Goal: Information Seeking & Learning: Learn about a topic

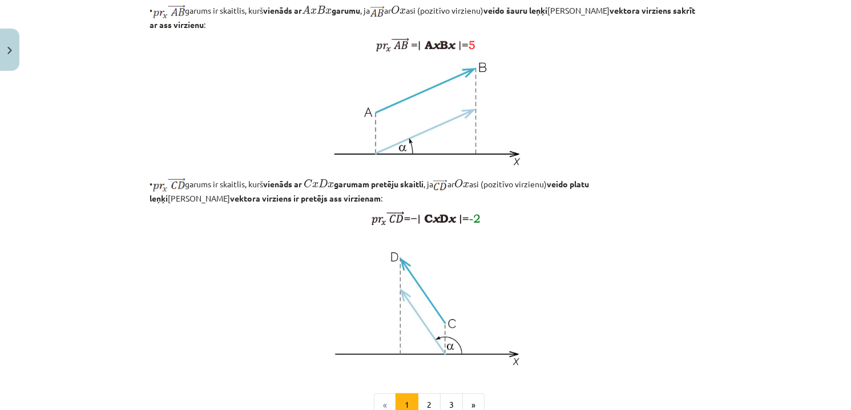
scroll to position [718, 0]
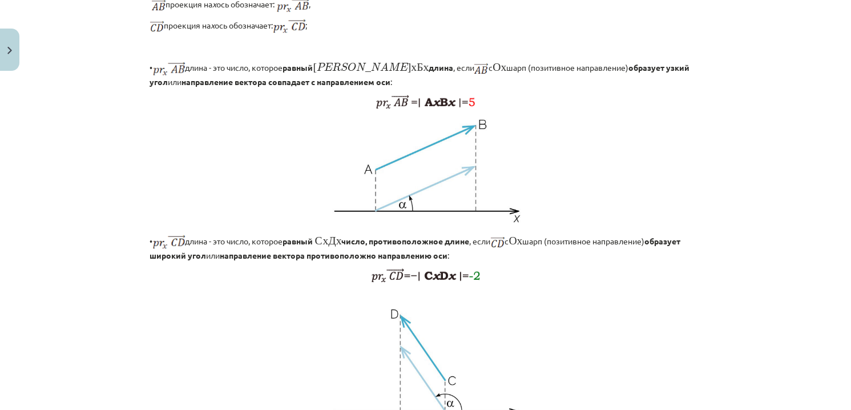
click at [640, 34] on p "проекция на х ось обозначает: ﻿;" at bounding box center [425, 26] width 551 height 14
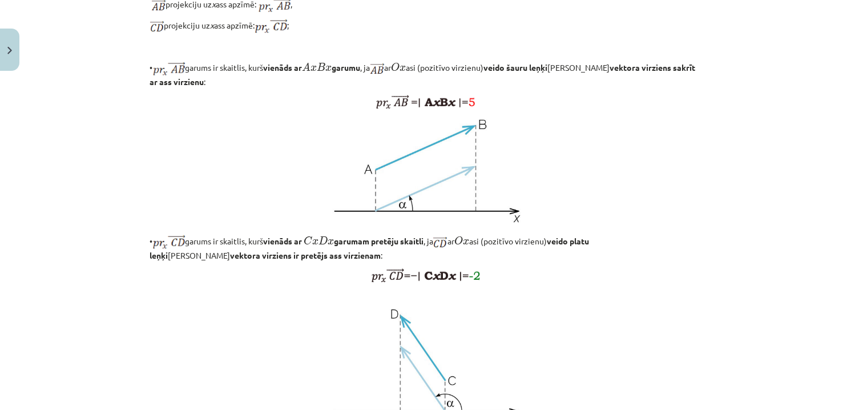
click at [673, 109] on p at bounding box center [425, 102] width 551 height 14
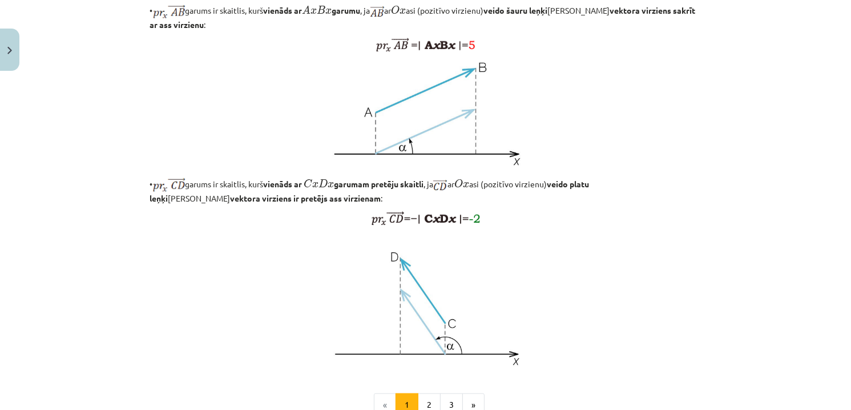
scroll to position [945, 0]
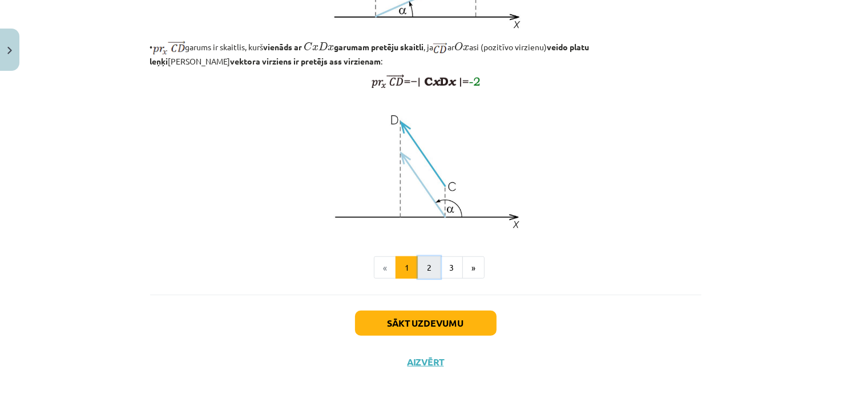
click at [421, 269] on button "2" at bounding box center [429, 267] width 23 height 23
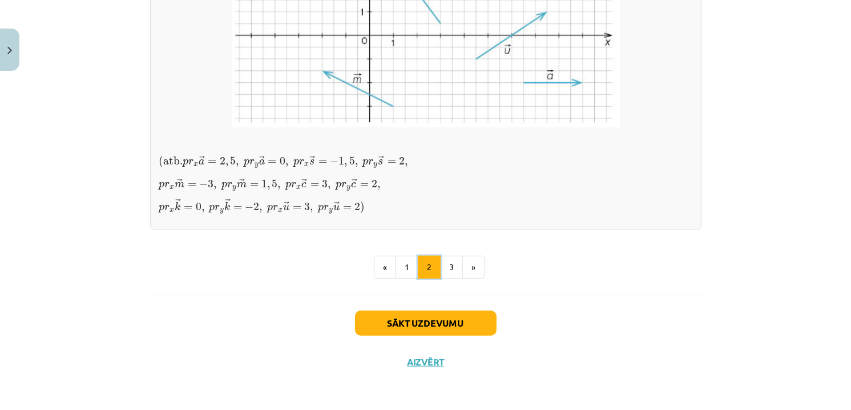
scroll to position [1041, 0]
click at [404, 273] on button "1" at bounding box center [407, 267] width 23 height 23
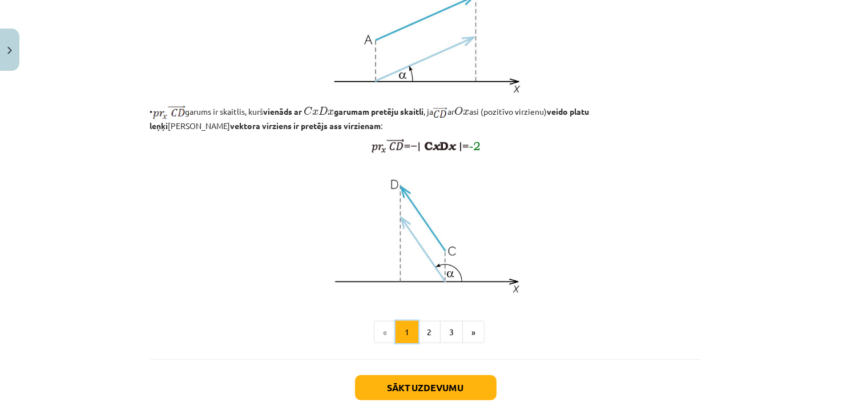
scroll to position [945, 0]
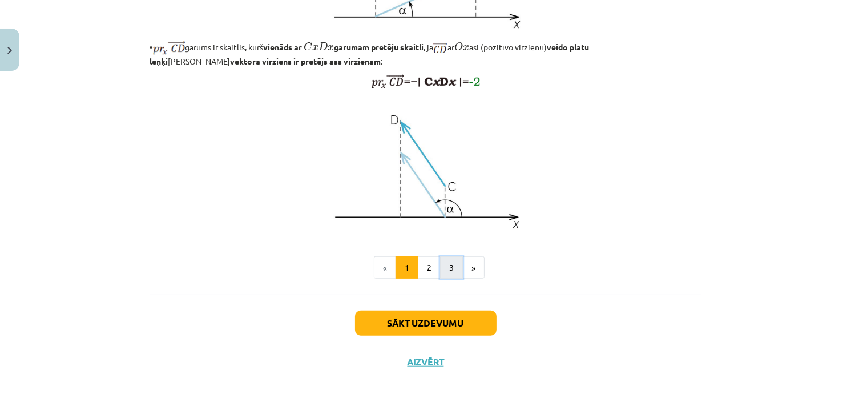
click at [446, 264] on button "3" at bounding box center [451, 267] width 23 height 23
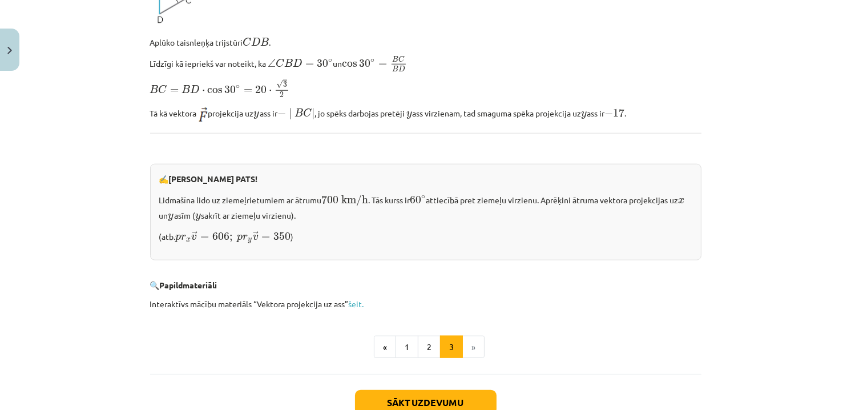
scroll to position [1144, 0]
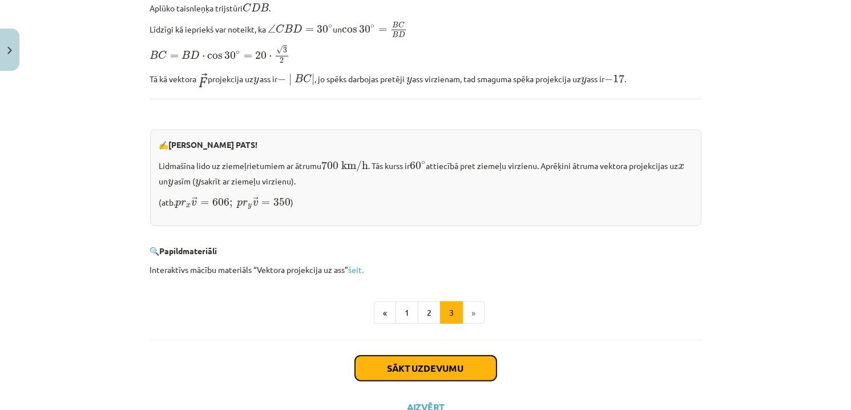
click at [455, 361] on button "Sākt uzdevumu" at bounding box center [426, 368] width 142 height 25
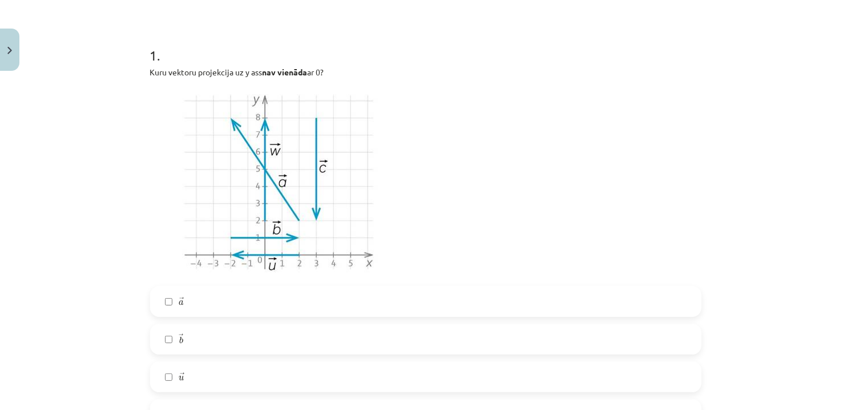
scroll to position [257, 0]
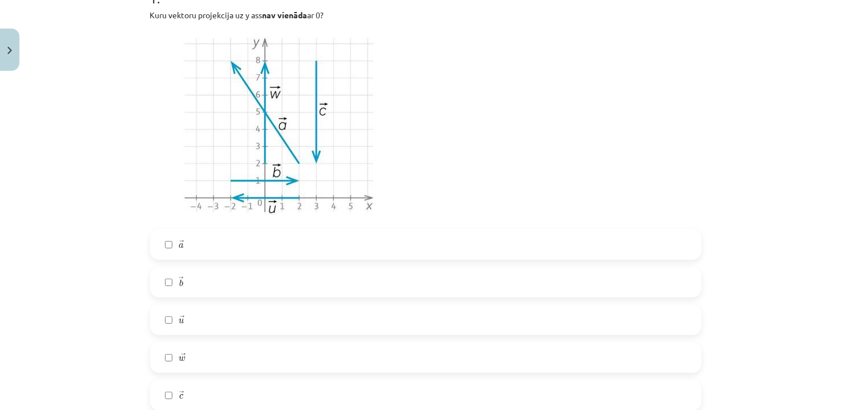
click at [184, 252] on label "→ a a →" at bounding box center [425, 244] width 549 height 29
click at [190, 288] on label "→ b b →" at bounding box center [425, 282] width 549 height 29
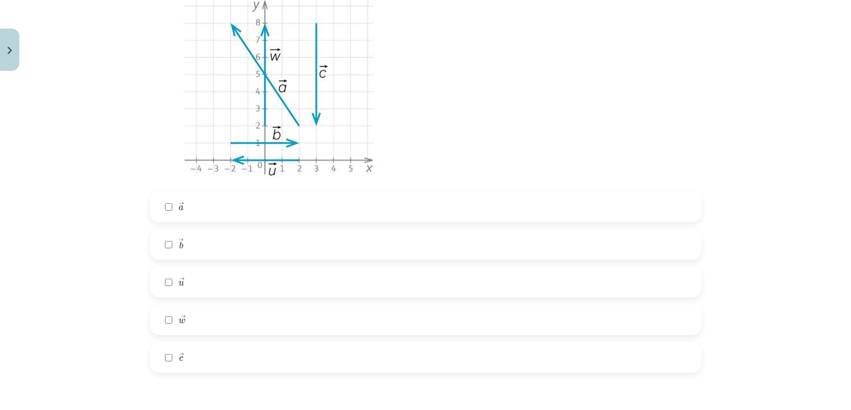
scroll to position [314, 0]
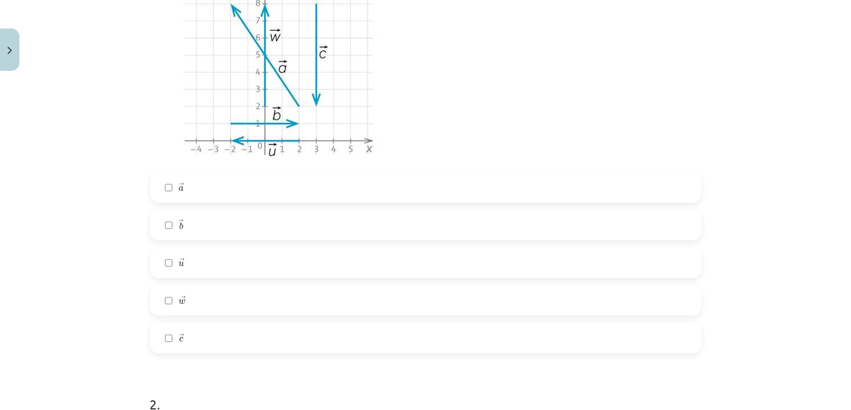
click at [192, 293] on label "→ w w →" at bounding box center [425, 300] width 549 height 29
click at [201, 336] on label "→ c c →" at bounding box center [425, 338] width 549 height 29
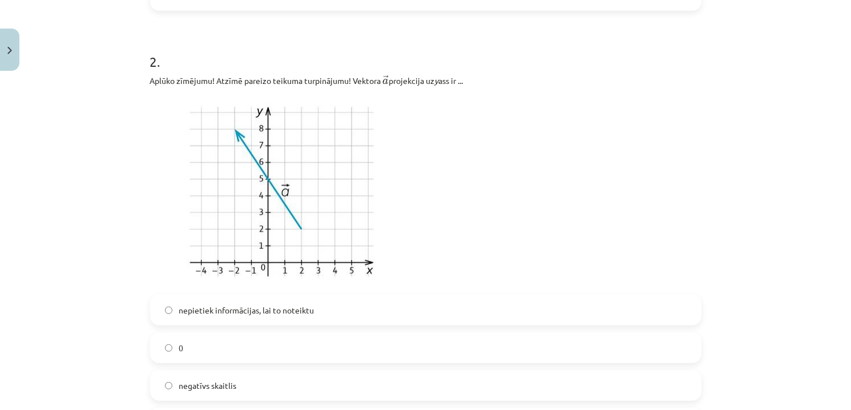
scroll to position [714, 0]
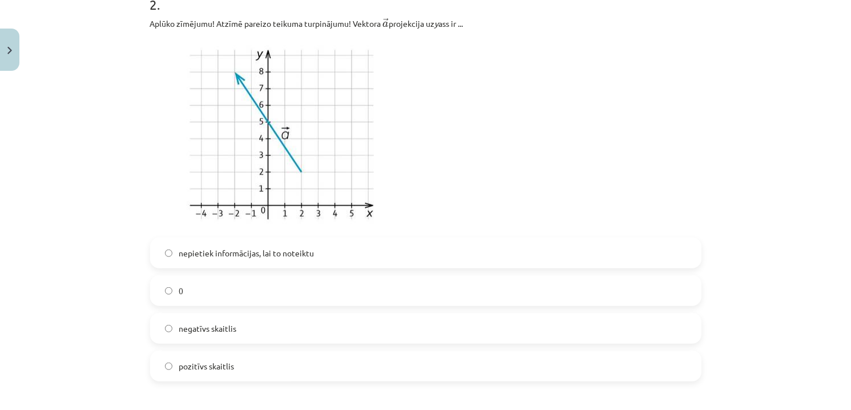
click at [263, 370] on label "pozitīvs skaitlis" at bounding box center [425, 366] width 549 height 29
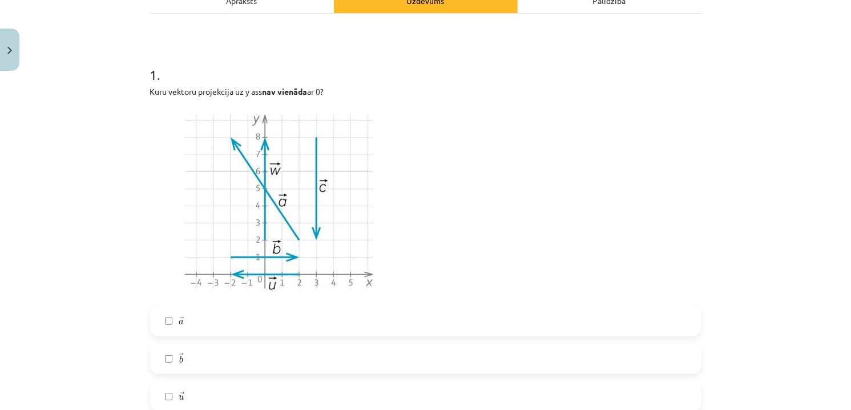
scroll to position [0, 0]
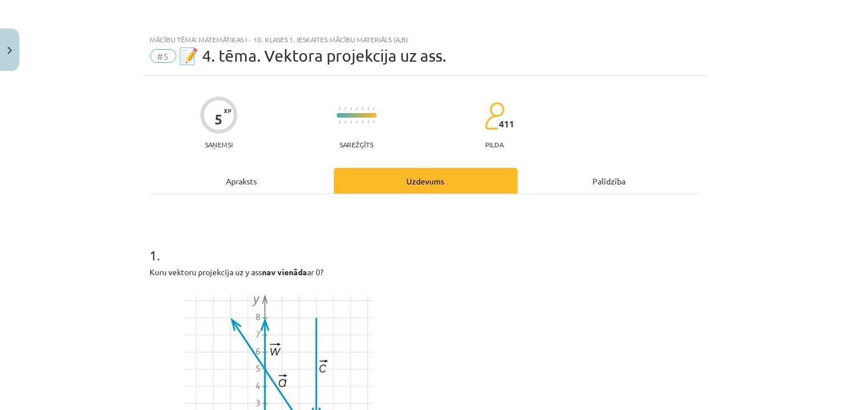
click at [263, 188] on div "Apraksts" at bounding box center [242, 181] width 184 height 26
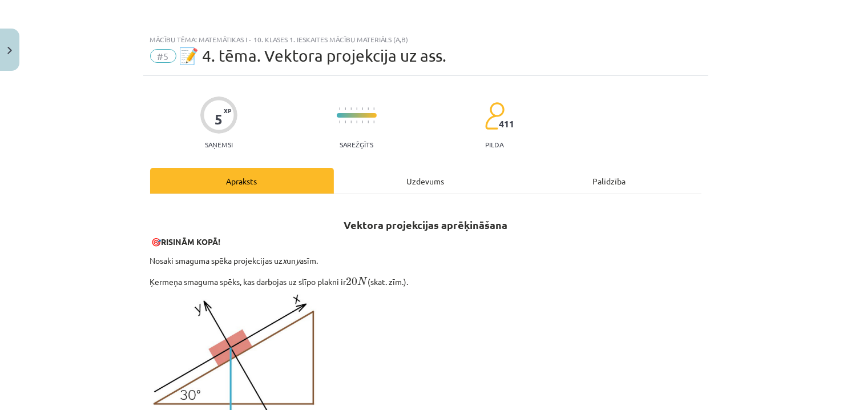
drag, startPoint x: 435, startPoint y: 180, endPoint x: 422, endPoint y: 181, distance: 13.1
click at [431, 178] on div "Uzdevums" at bounding box center [426, 181] width 184 height 26
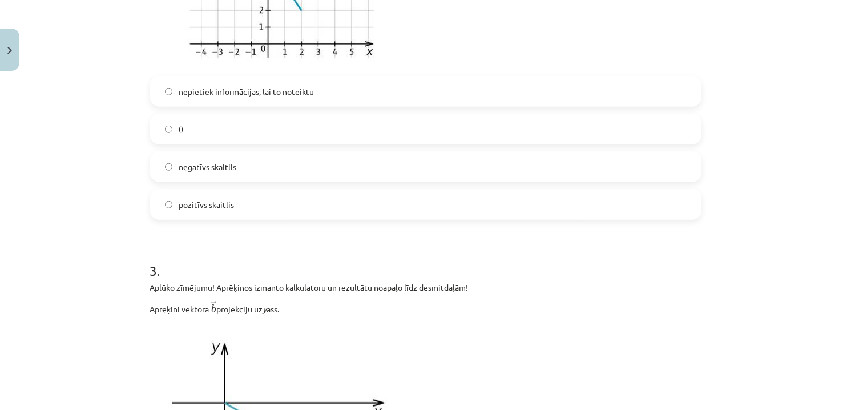
scroll to position [1227, 0]
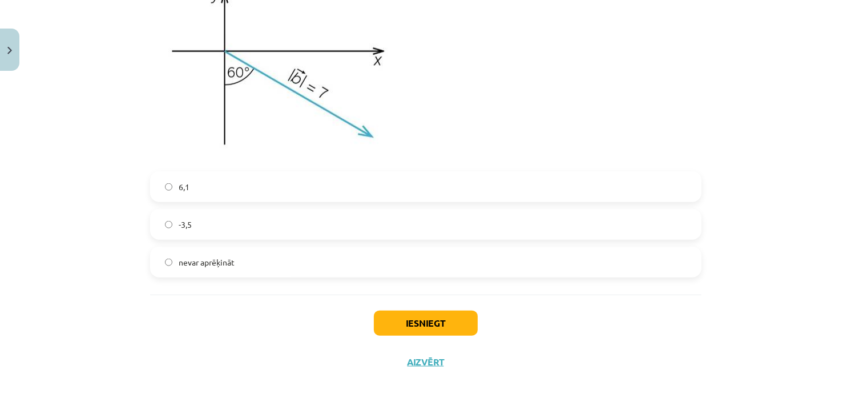
drag, startPoint x: 192, startPoint y: 224, endPoint x: 252, endPoint y: 206, distance: 61.9
click at [192, 224] on label "-3,5" at bounding box center [425, 224] width 549 height 29
click at [446, 322] on button "Iesniegt" at bounding box center [426, 323] width 104 height 25
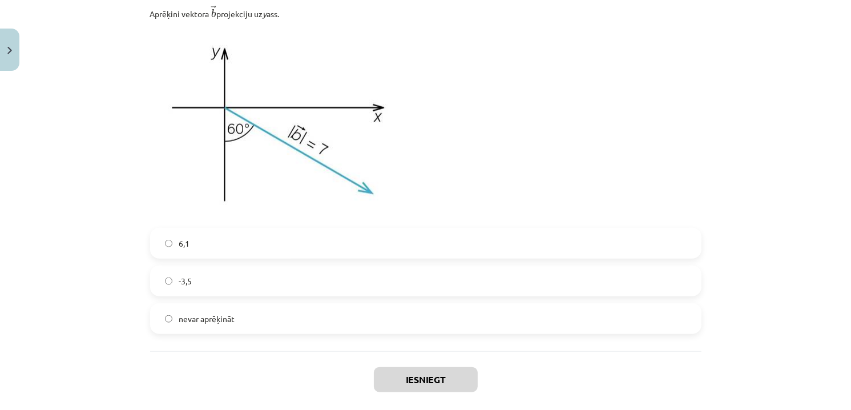
click at [198, 324] on span "nevar aprēķināt" at bounding box center [207, 319] width 56 height 12
click at [219, 277] on label "-3,5" at bounding box center [425, 281] width 549 height 29
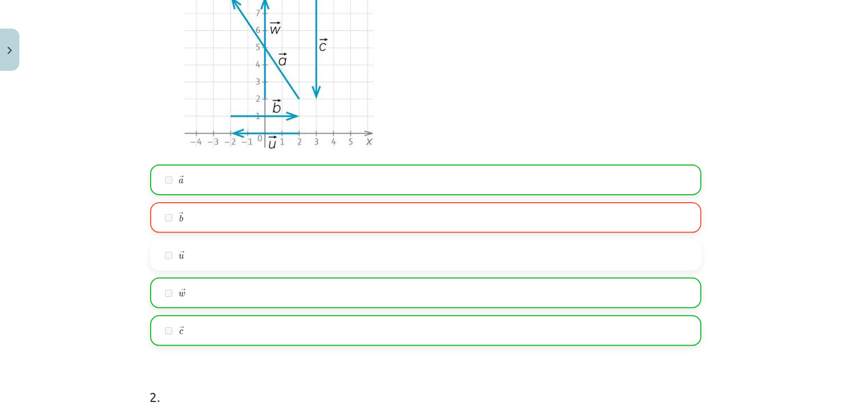
scroll to position [293, 0]
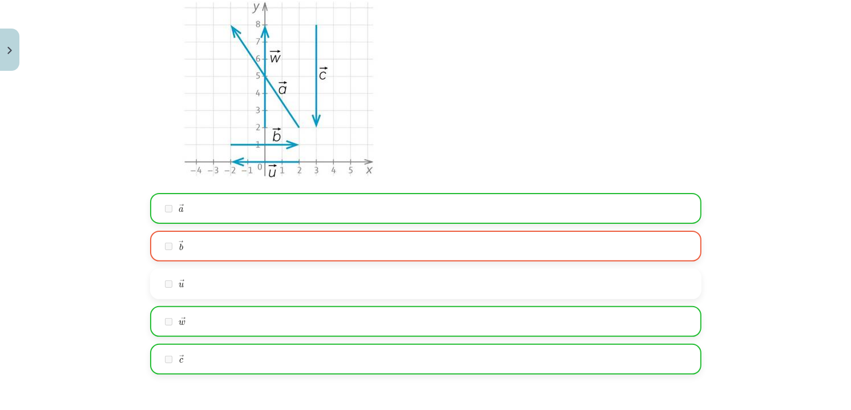
click at [264, 241] on label "→ b b →" at bounding box center [425, 246] width 549 height 29
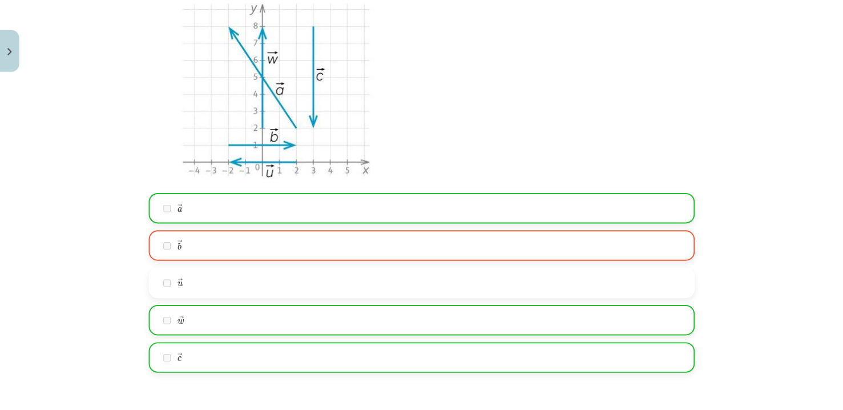
scroll to position [122, 0]
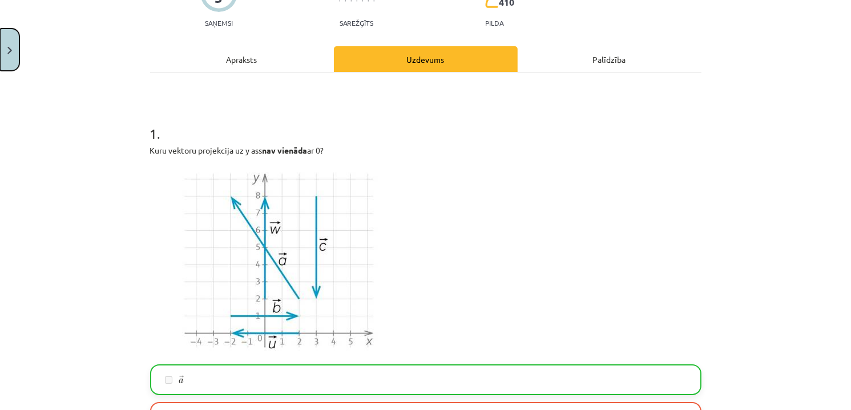
click at [3, 49] on button "Close" at bounding box center [9, 50] width 19 height 42
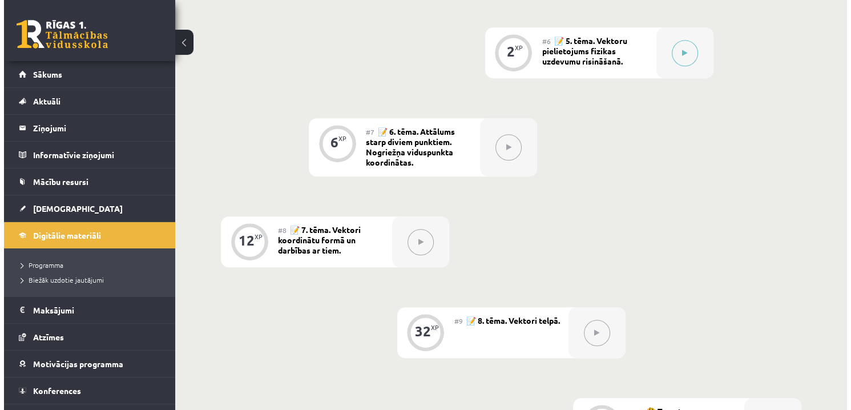
scroll to position [742, 0]
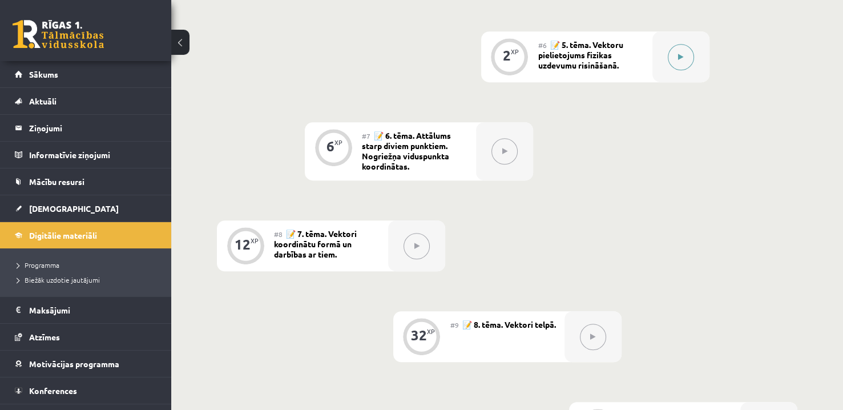
click at [682, 59] on icon at bounding box center [680, 57] width 5 height 7
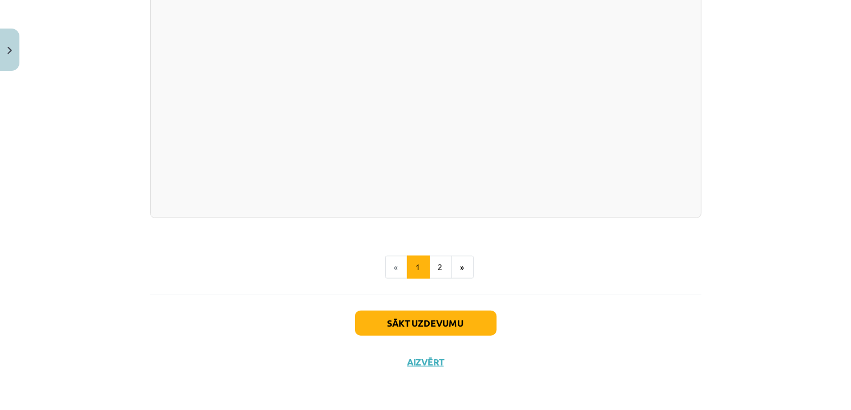
scroll to position [1199, 0]
click at [422, 323] on button "Sākt uzdevumu" at bounding box center [426, 323] width 142 height 25
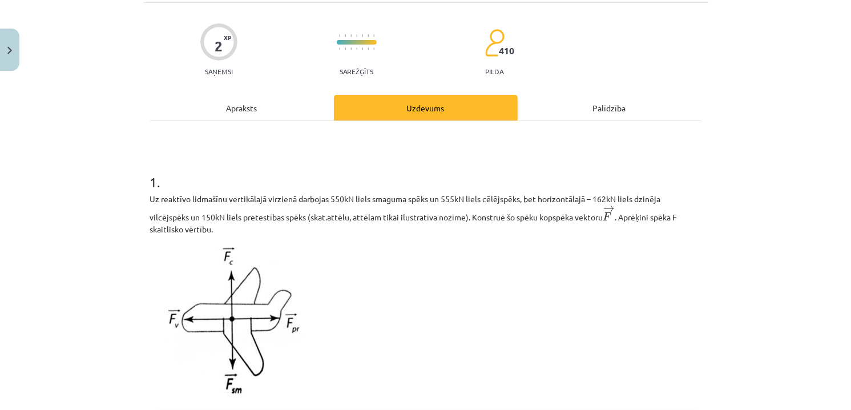
scroll to position [29, 0]
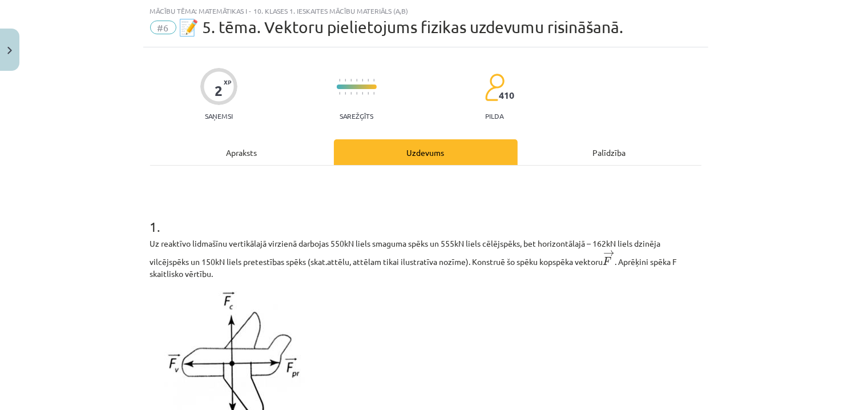
click at [299, 159] on div "Apraksts" at bounding box center [242, 152] width 184 height 26
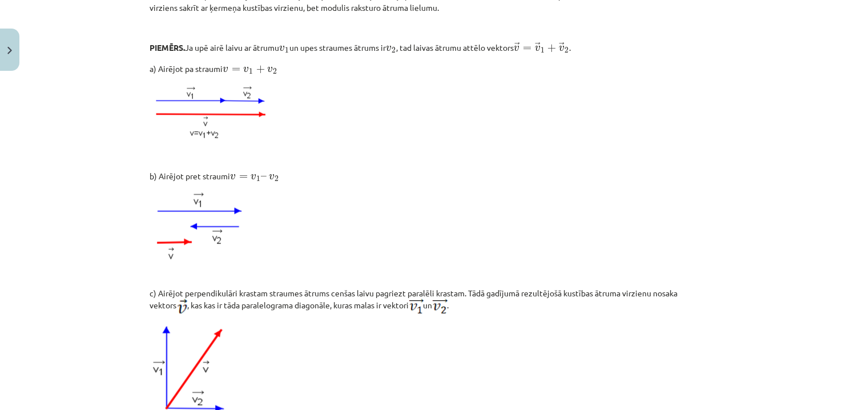
scroll to position [685, 0]
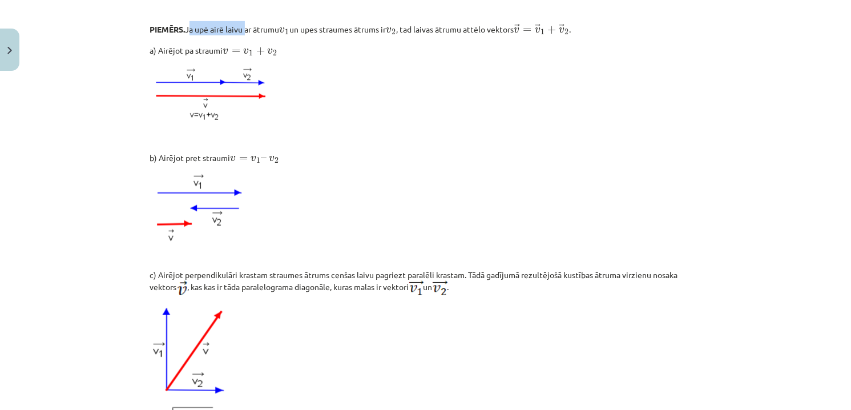
drag, startPoint x: 184, startPoint y: 38, endPoint x: 243, endPoint y: 37, distance: 59.4
click at [243, 35] on p "PIEMĒRS. Ja upē airē laivu ar ātrumu v 1 v 1 un upes straumes ātrums ir v 2 v 2…" at bounding box center [425, 28] width 551 height 14
copy p "Ja upē airē laivu"
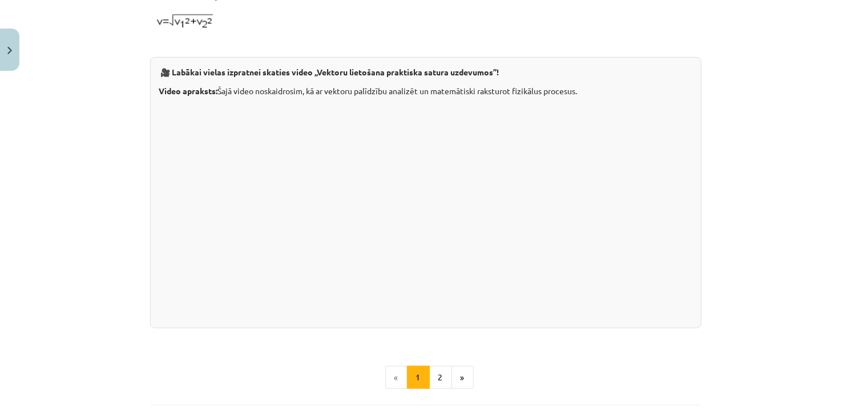
scroll to position [1085, 0]
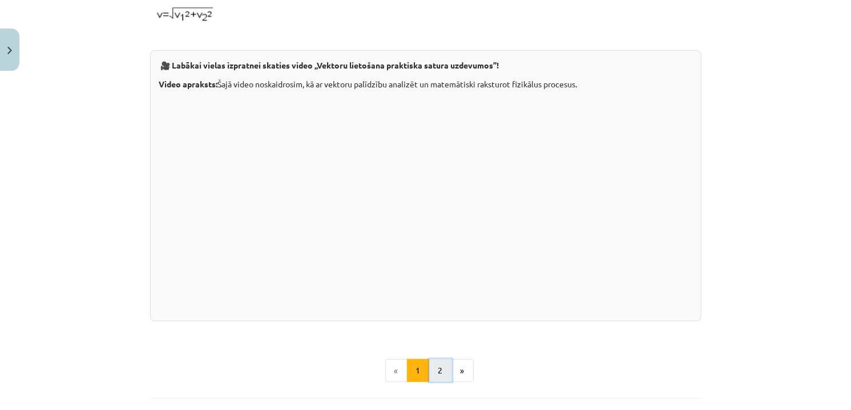
click at [444, 382] on button "2" at bounding box center [440, 370] width 23 height 23
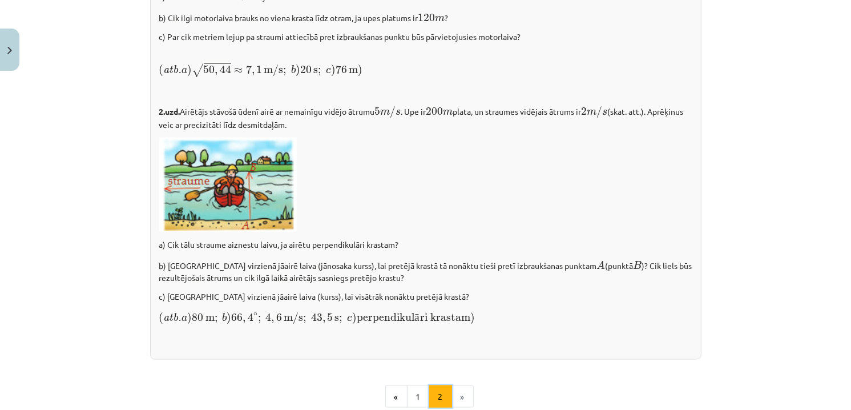
scroll to position [1541, 0]
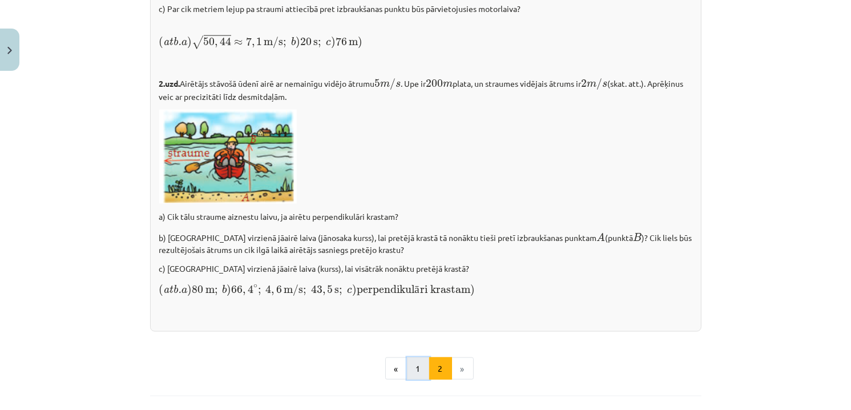
click at [414, 380] on button "1" at bounding box center [418, 368] width 23 height 23
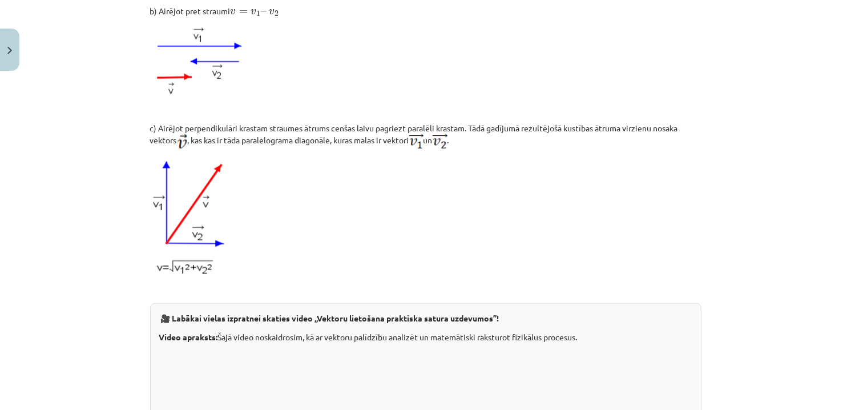
scroll to position [1199, 0]
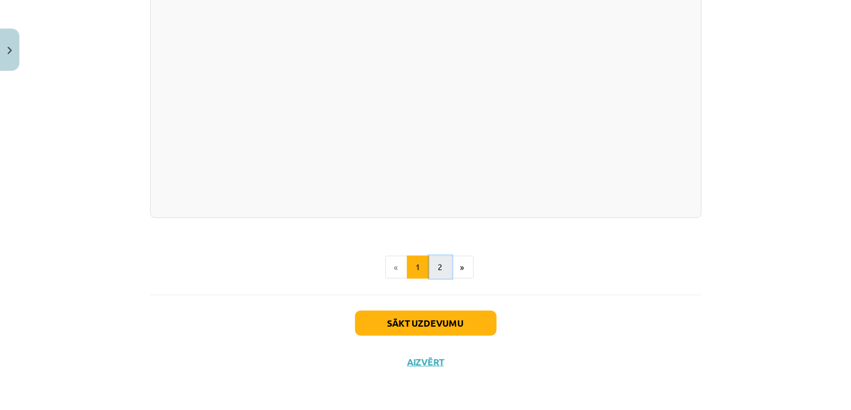
click at [433, 268] on button "2" at bounding box center [440, 267] width 23 height 23
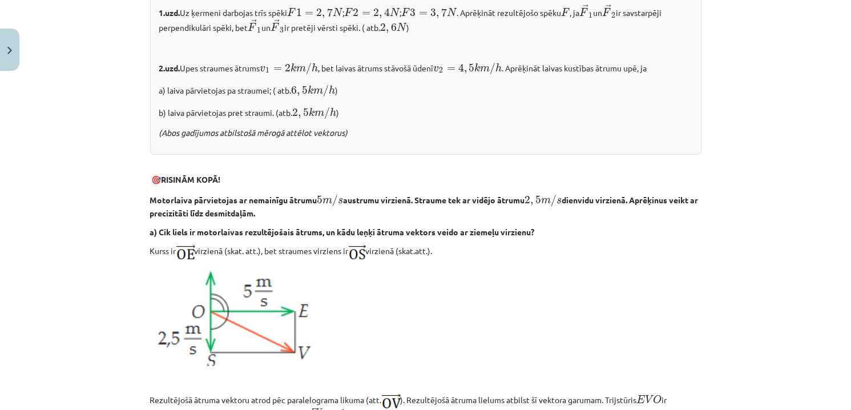
scroll to position [342, 0]
